Goal: Task Accomplishment & Management: Manage account settings

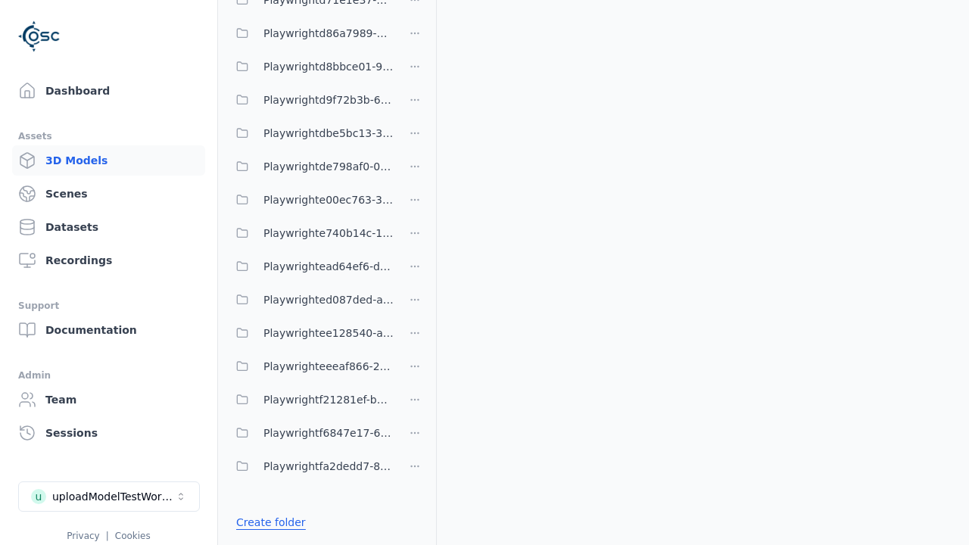
click at [267, 523] on link "Create folder" at bounding box center [271, 522] width 70 height 15
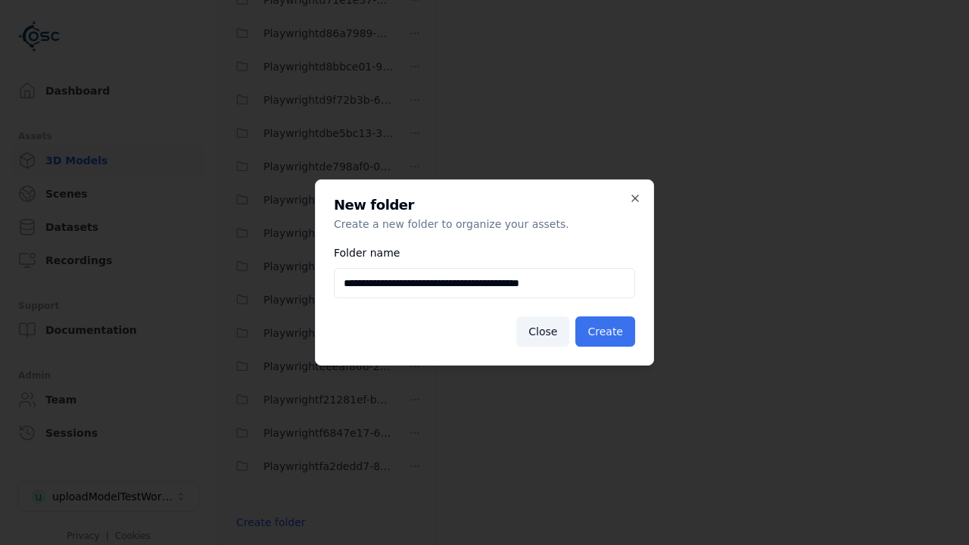
type input "**********"
click at [607, 332] on button "Create" at bounding box center [606, 332] width 60 height 30
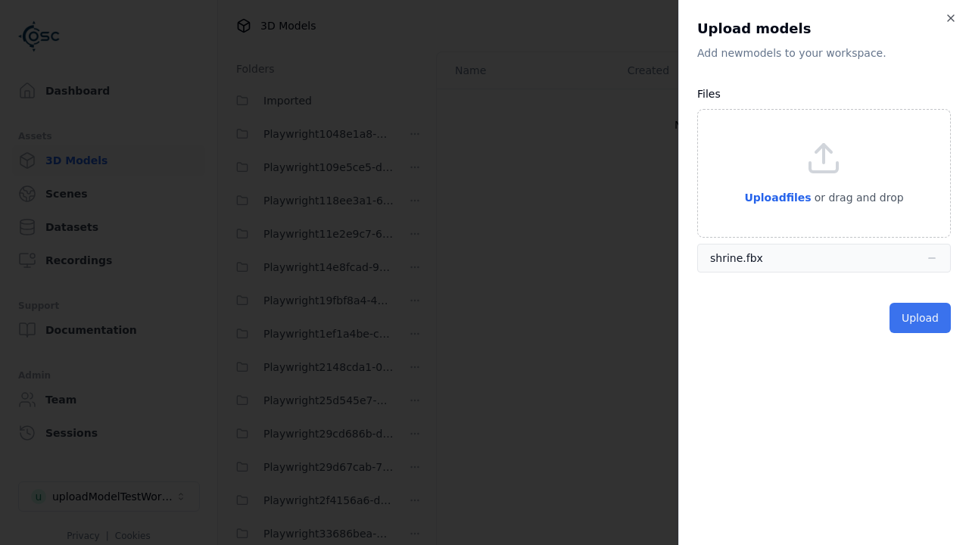
click at [922, 318] on button "Upload" at bounding box center [920, 318] width 61 height 30
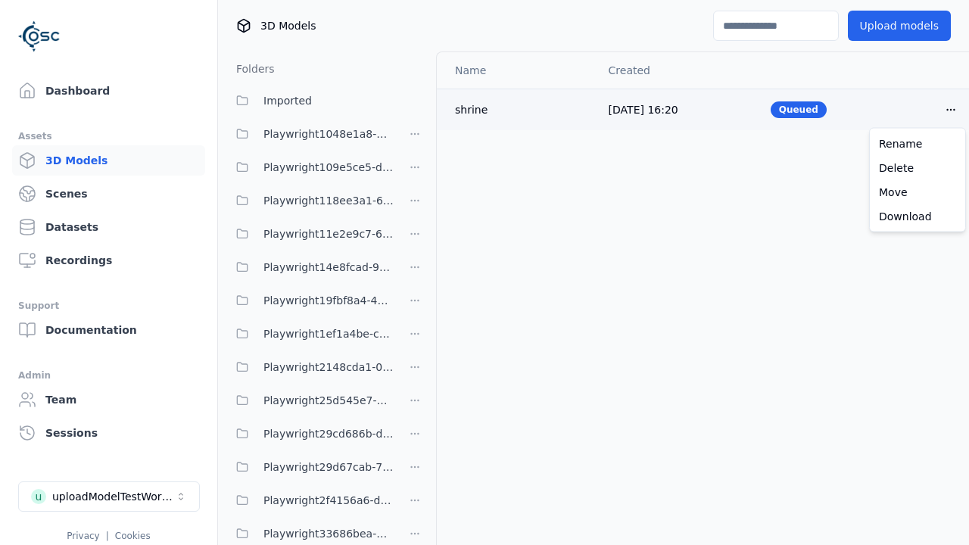
click at [951, 109] on html "Support Dashboard Assets 3D Models Scenes Datasets Recordings Support Documenta…" at bounding box center [484, 272] width 969 height 545
click at [918, 167] on div "Delete" at bounding box center [917, 168] width 89 height 24
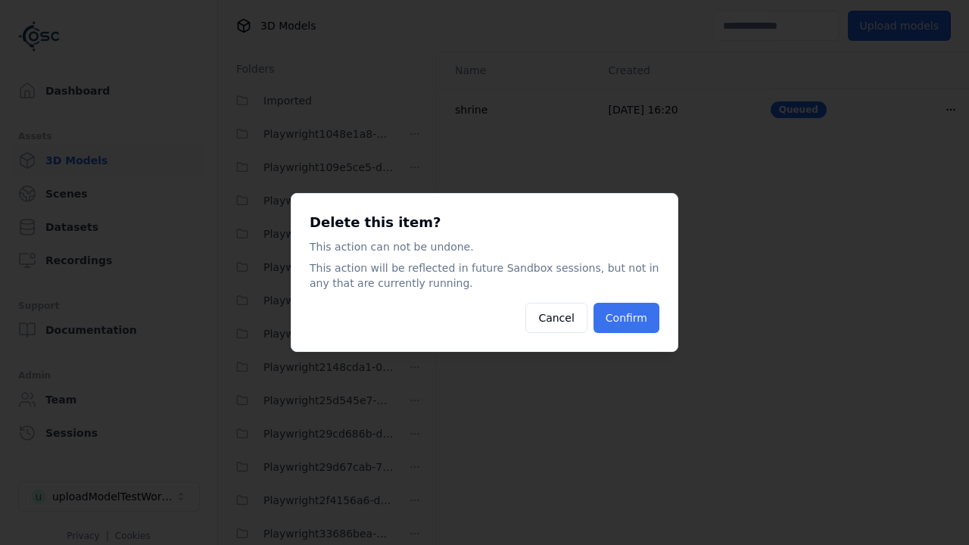
click at [629, 318] on button "Confirm" at bounding box center [627, 318] width 66 height 30
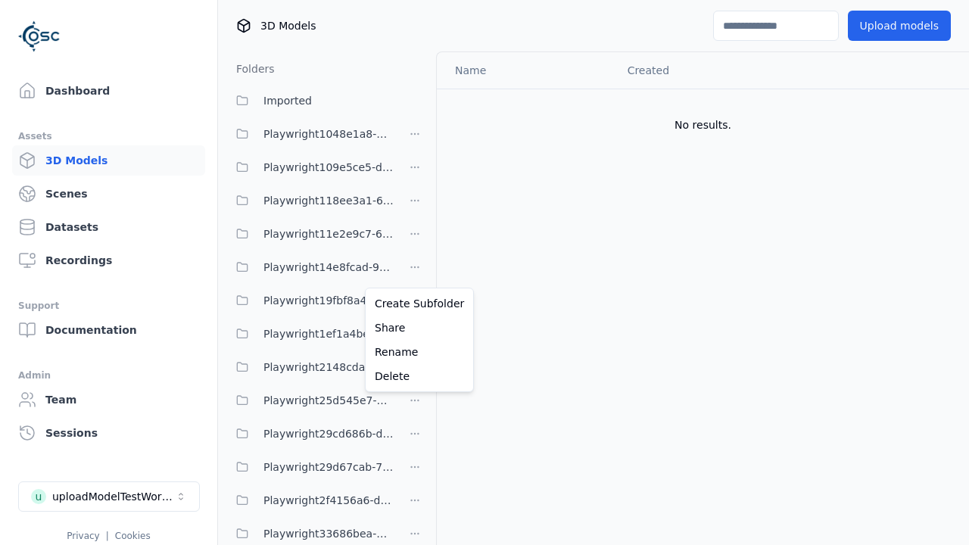
click at [415, 273] on html "Support Dashboard Assets 3D Models Scenes Datasets Recordings Support Documenta…" at bounding box center [484, 272] width 969 height 545
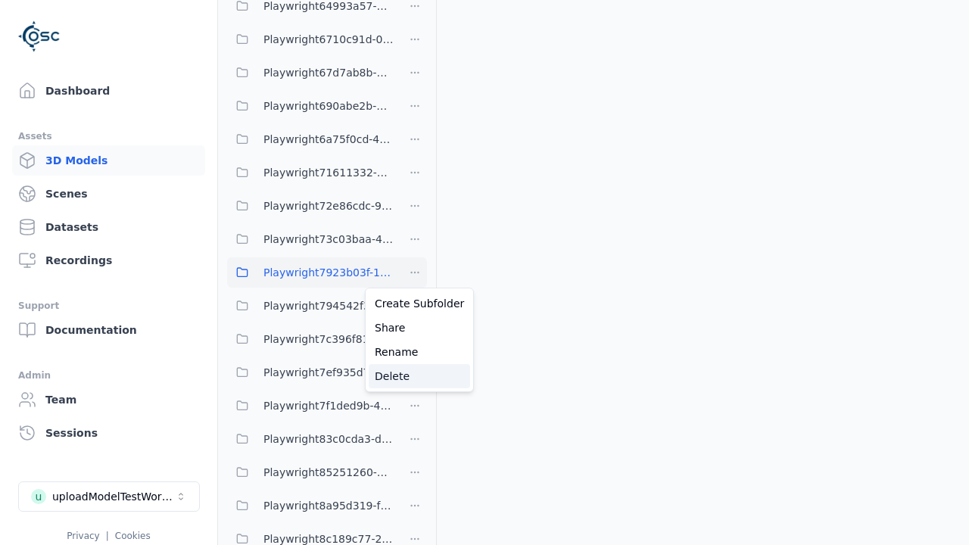
click at [414, 376] on div "Delete" at bounding box center [419, 376] width 101 height 24
